Goal: Information Seeking & Learning: Check status

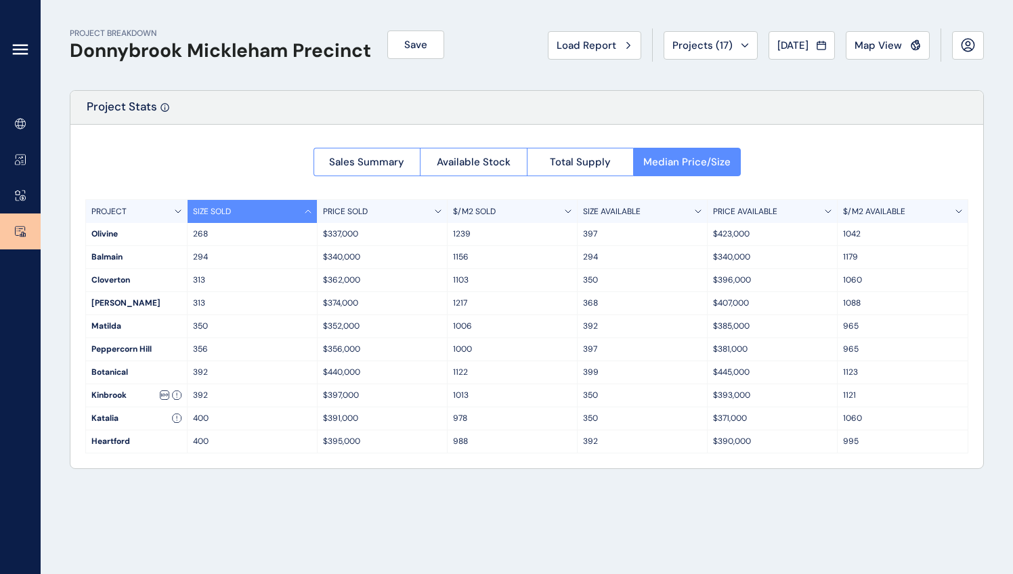
click at [7, 47] on div at bounding box center [20, 53] width 41 height 106
click at [14, 53] on icon at bounding box center [20, 49] width 16 height 16
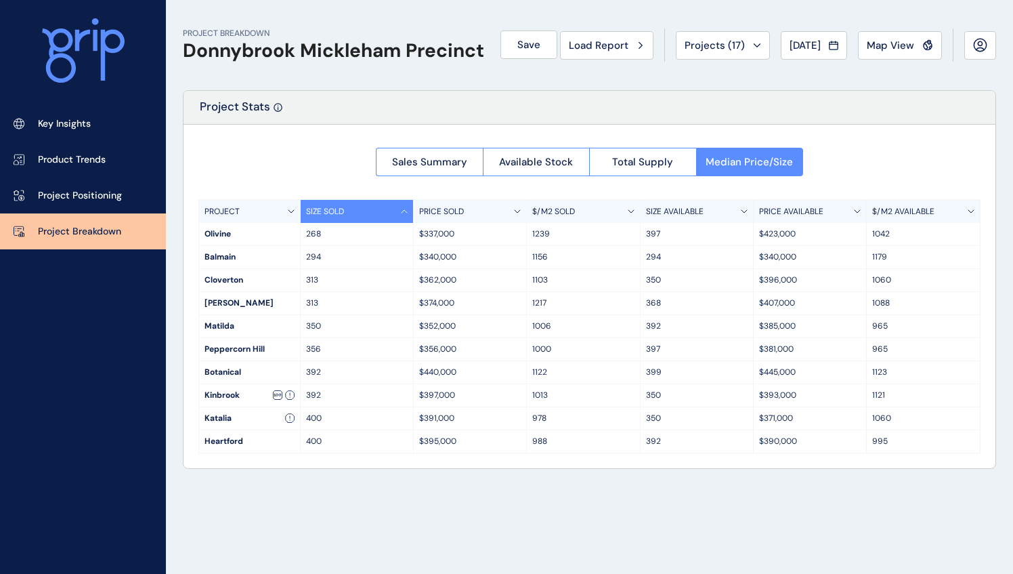
click at [75, 60] on icon at bounding box center [83, 50] width 83 height 65
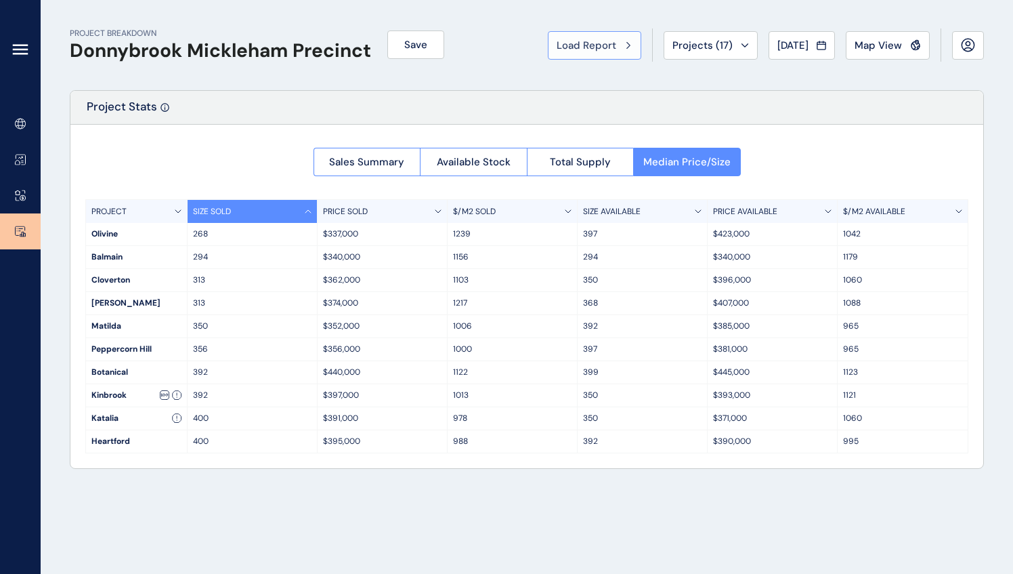
click at [589, 44] on span "Load Report" at bounding box center [587, 46] width 60 height 14
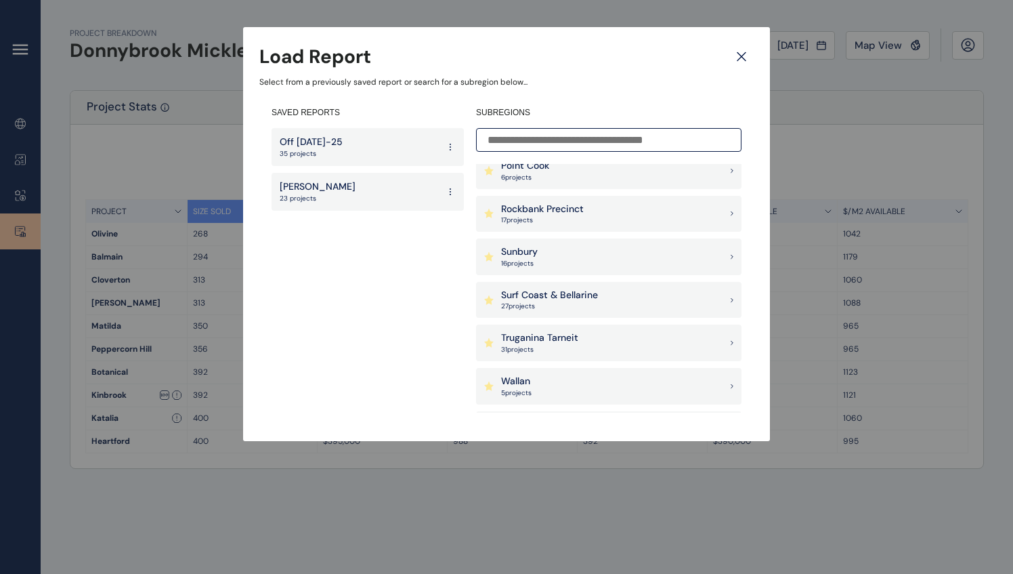
scroll to position [1016, 0]
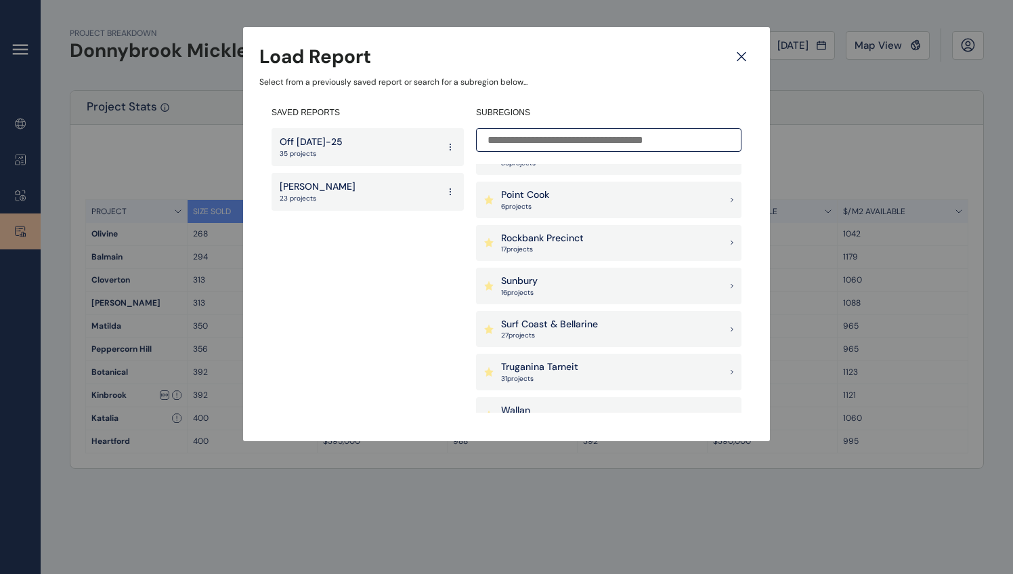
click at [573, 236] on p "Rockbank Precinct" at bounding box center [542, 239] width 83 height 14
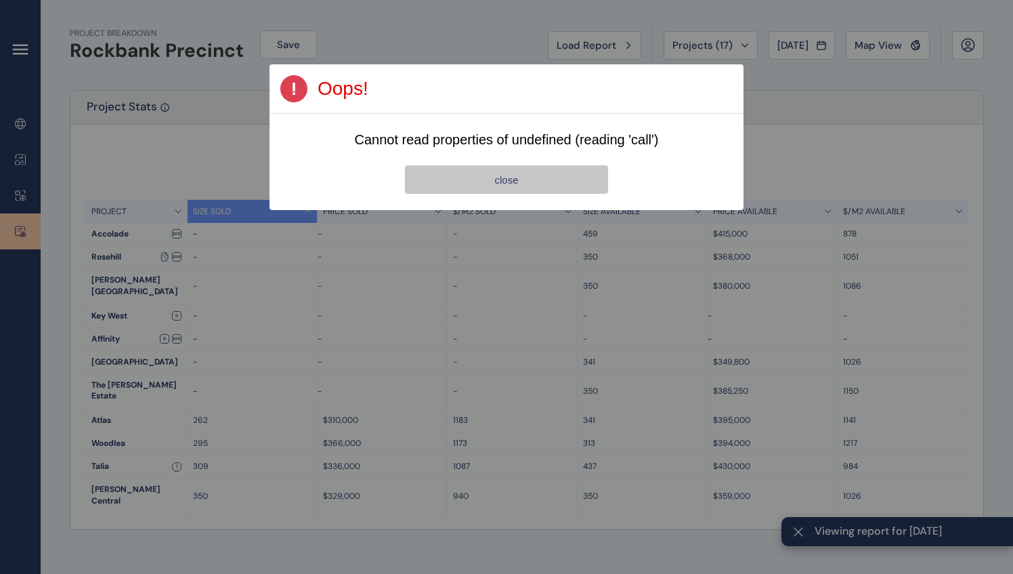
click at [537, 182] on button "close" at bounding box center [506, 179] width 203 height 28
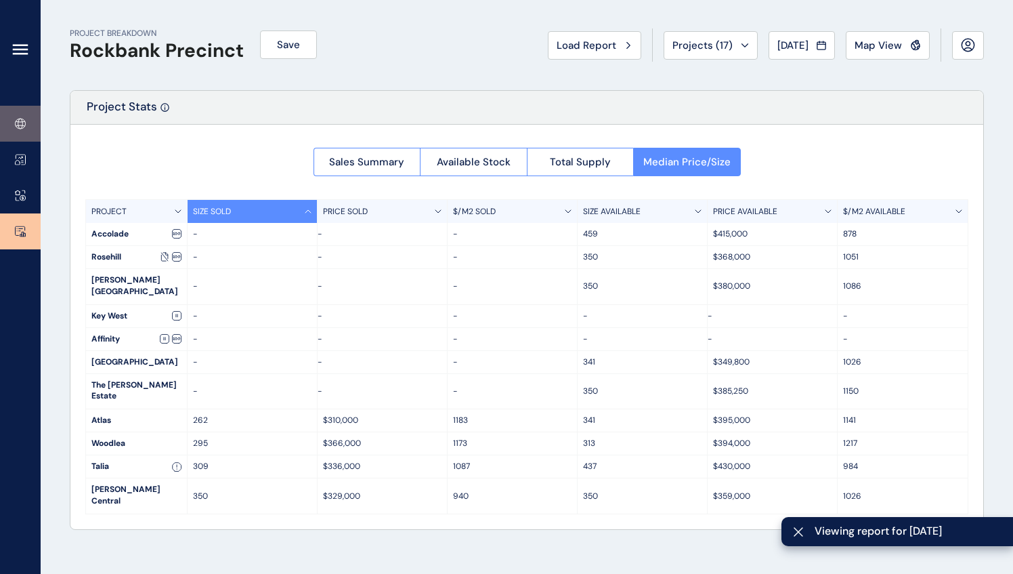
click at [18, 129] on link at bounding box center [20, 124] width 41 height 36
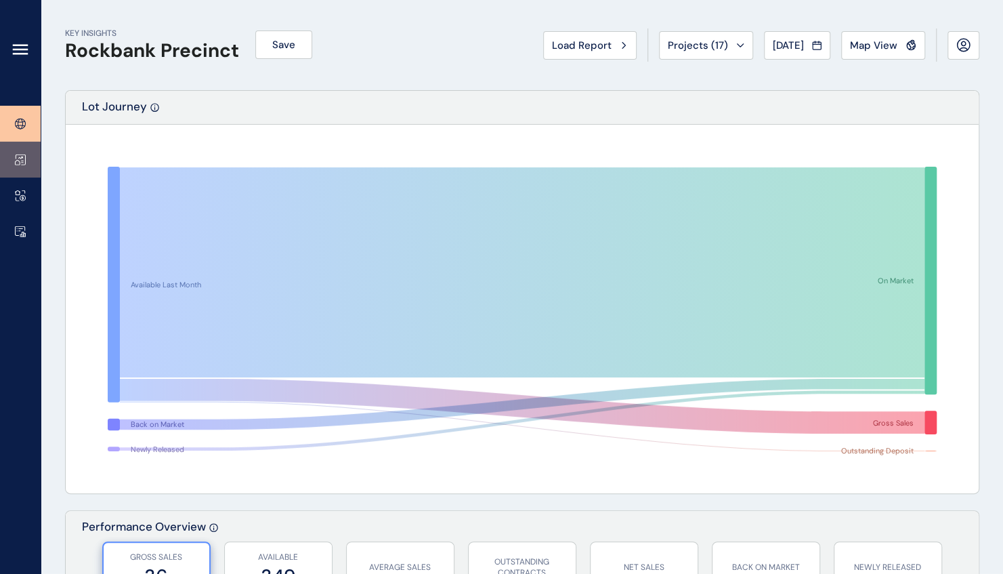
click at [16, 167] on link at bounding box center [20, 160] width 41 height 36
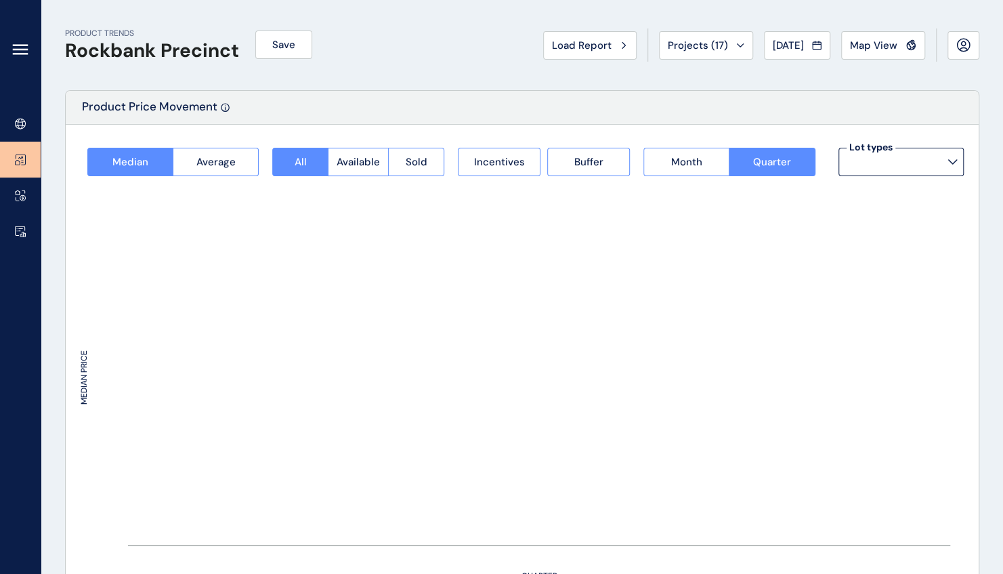
type input "**********"
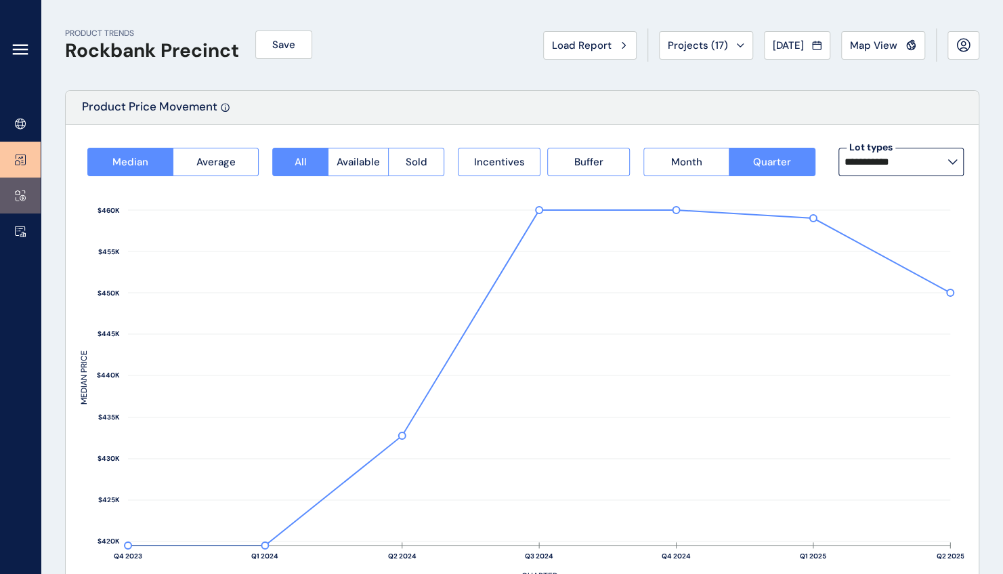
click at [21, 195] on icon at bounding box center [22, 197] width 5 height 5
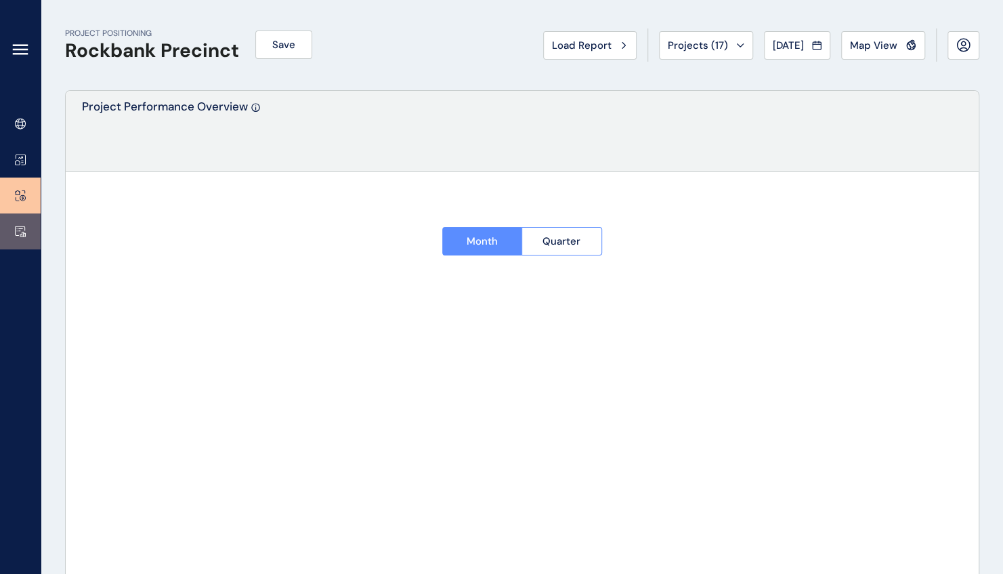
type input "*******"
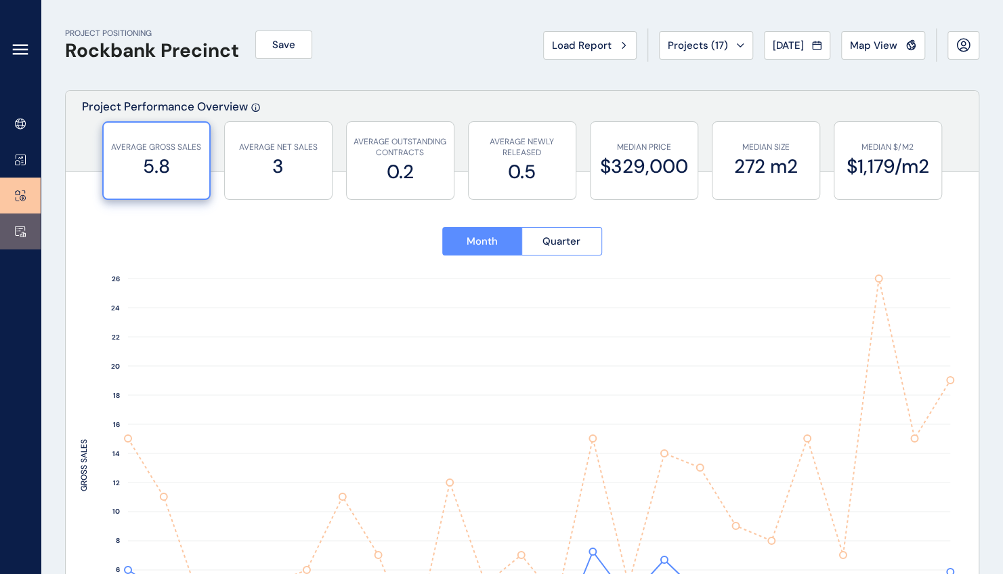
click at [14, 238] on link at bounding box center [20, 231] width 41 height 36
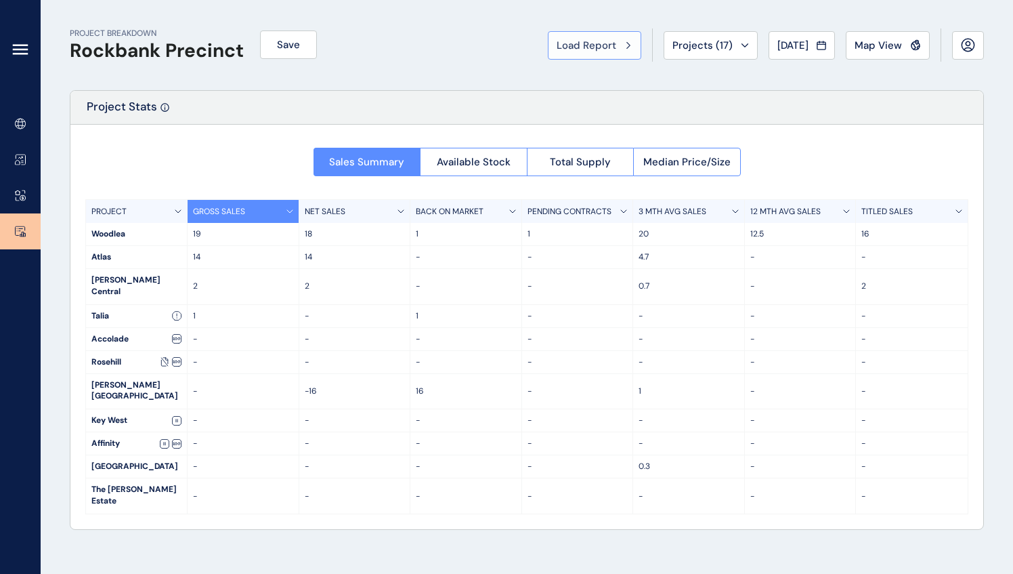
click at [598, 42] on span "Load Report" at bounding box center [587, 46] width 60 height 14
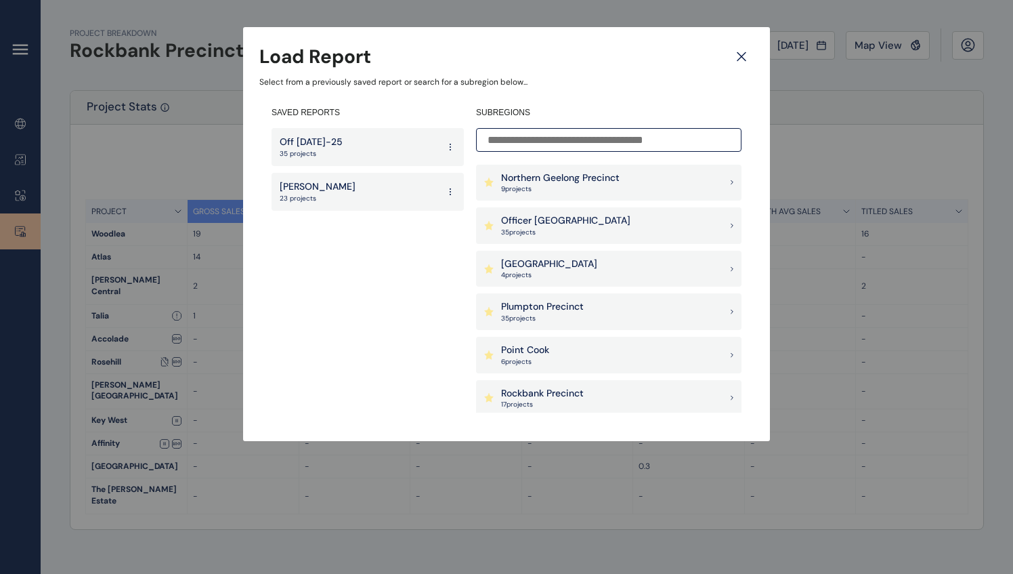
scroll to position [881, 0]
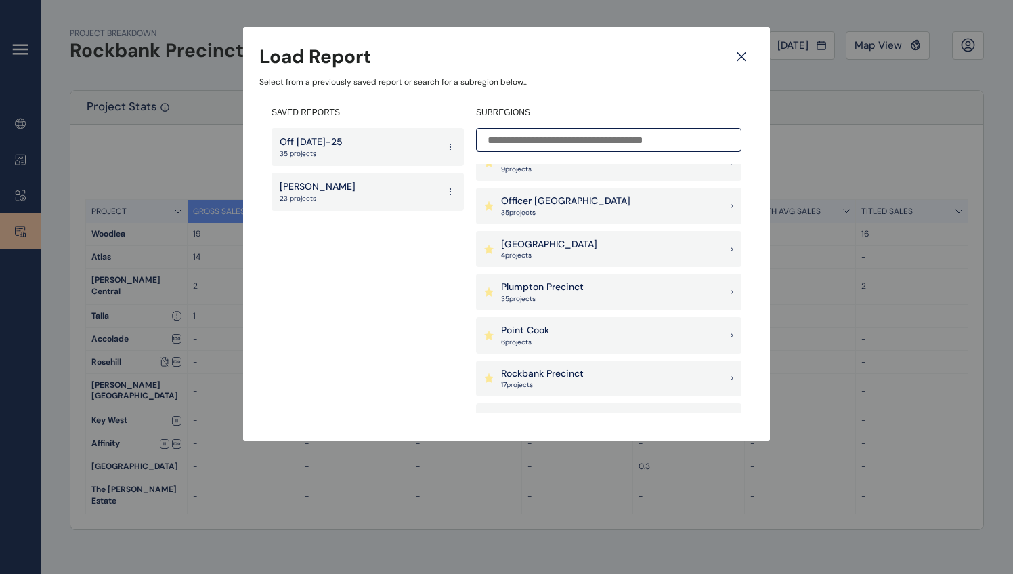
click at [588, 287] on div "Plumpton Precinct 35 project s" at bounding box center [609, 292] width 266 height 37
